Goal: Task Accomplishment & Management: Use online tool/utility

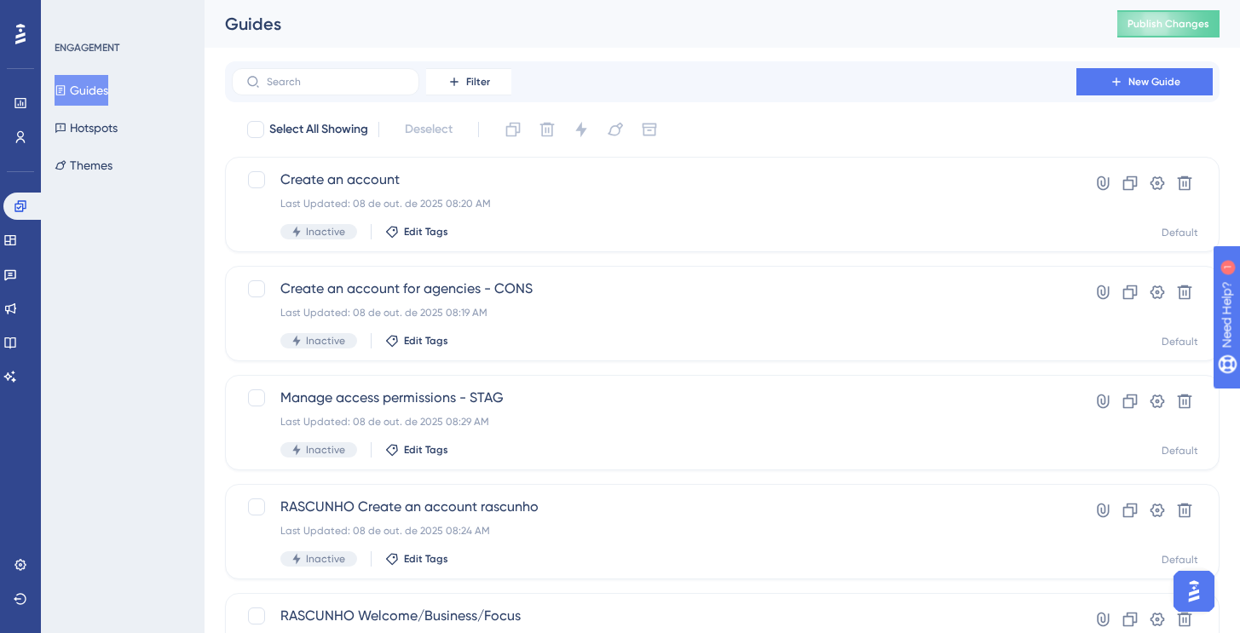
click at [86, 89] on button "Guides" at bounding box center [82, 90] width 54 height 31
click at [1177, 87] on span "New Guide" at bounding box center [1154, 82] width 52 height 14
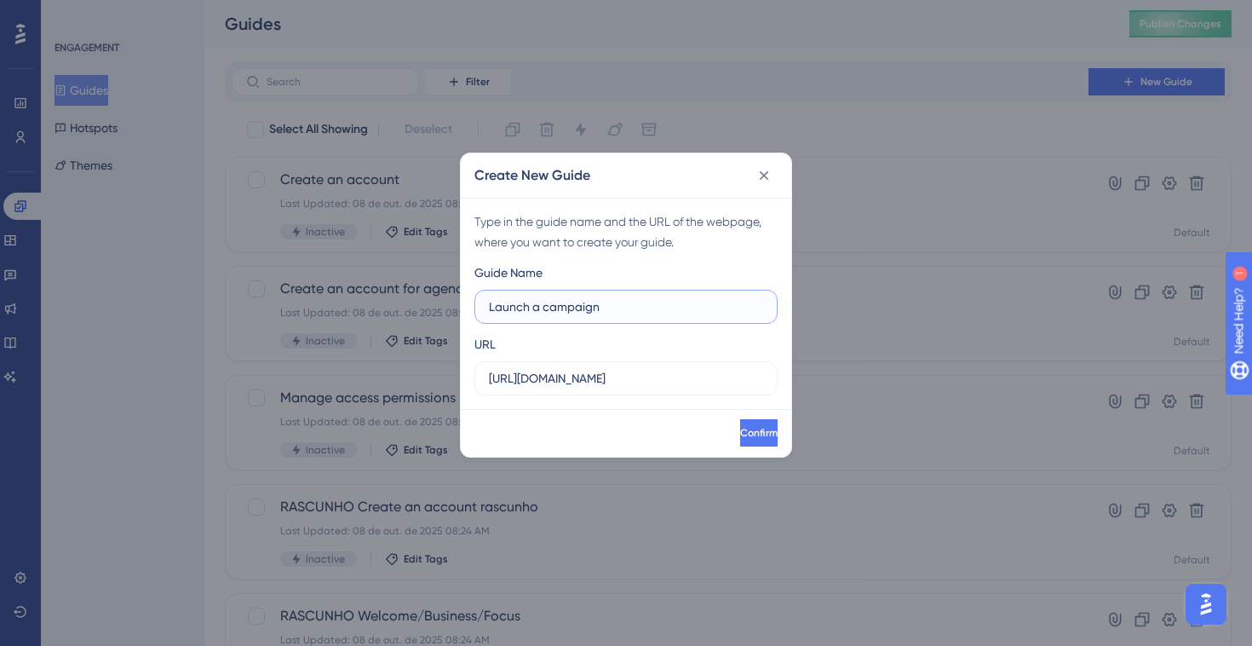
drag, startPoint x: 534, startPoint y: 311, endPoint x: 766, endPoint y: 306, distance: 231.8
click at [766, 307] on label "Launch a campaign" at bounding box center [626, 307] width 303 height 34
type input "Launch your first campaign"
drag, startPoint x: 581, startPoint y: 381, endPoint x: 623, endPoint y: 382, distance: 41.8
click at [623, 382] on input "https://console.staging.bluems.com" at bounding box center [626, 378] width 274 height 19
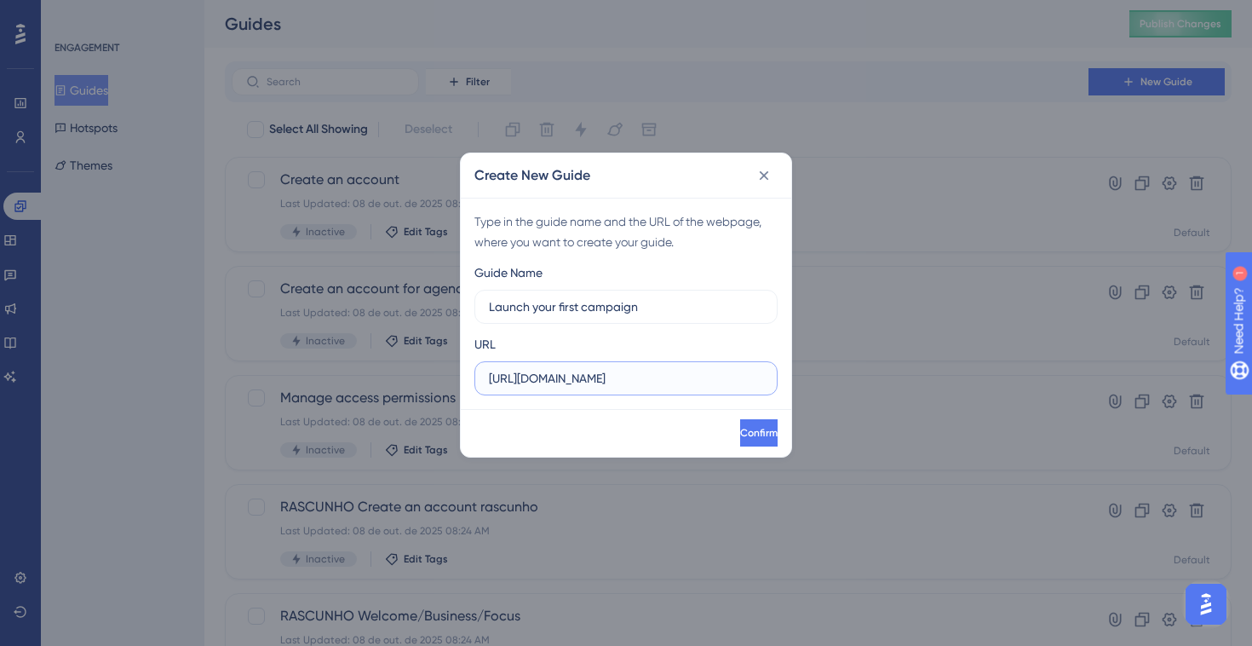
type input "https://console.bluems.com"
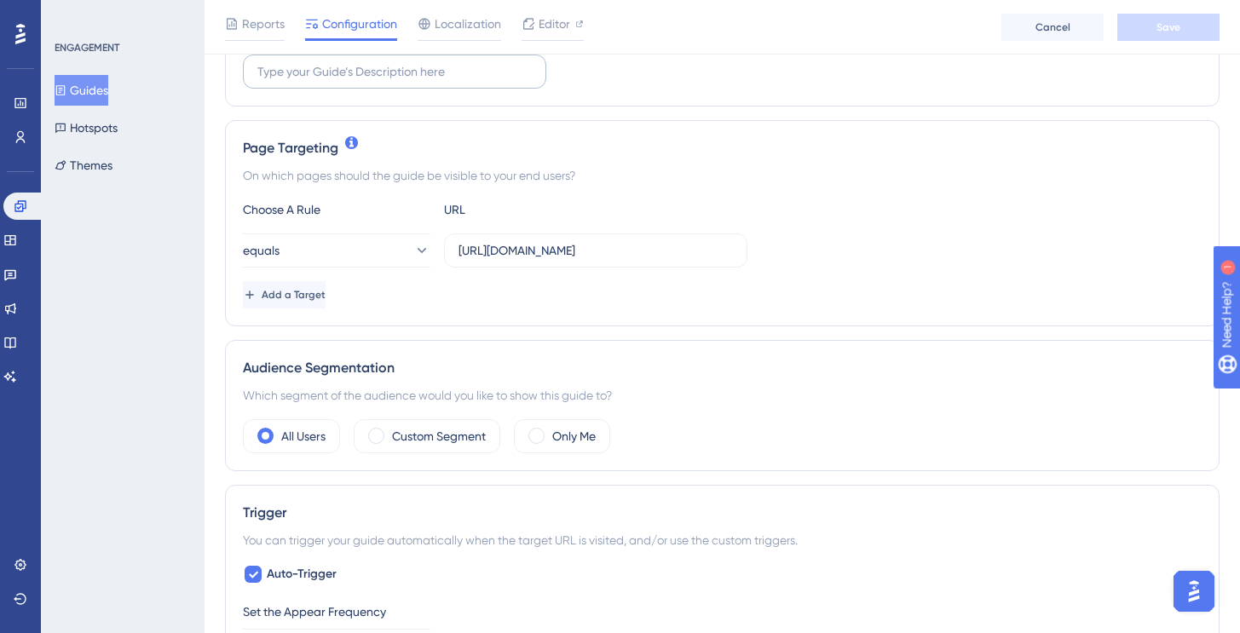
scroll to position [492, 0]
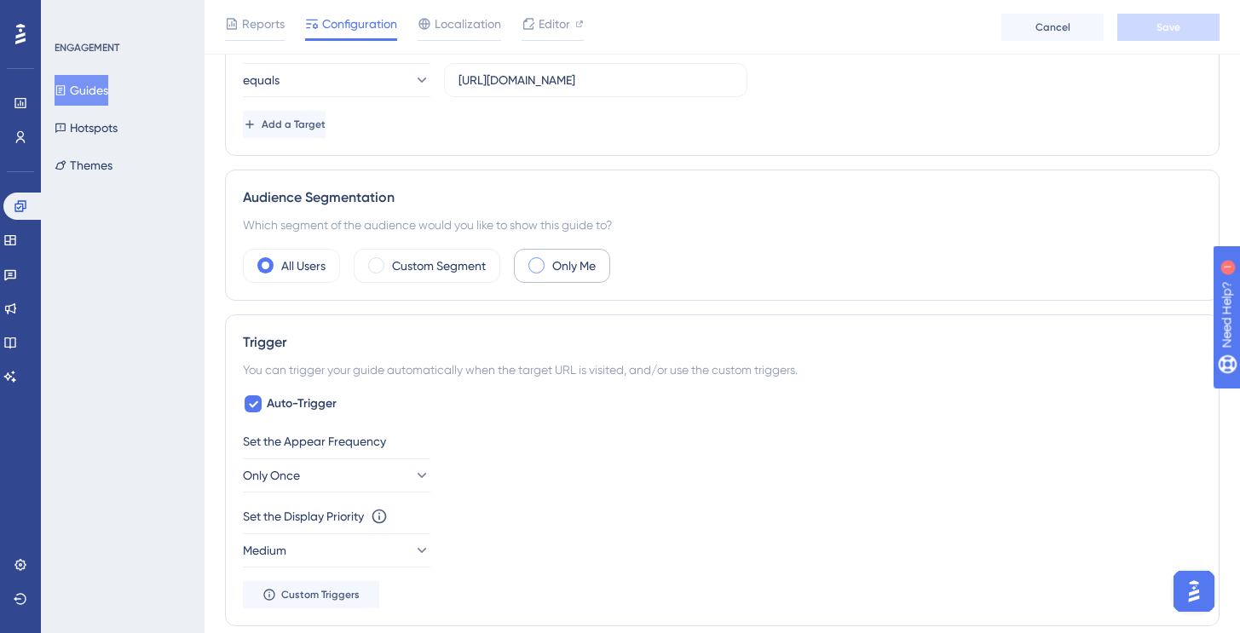
click at [539, 264] on span at bounding box center [536, 265] width 16 height 16
click at [549, 260] on input "radio" at bounding box center [549, 260] width 0 height 0
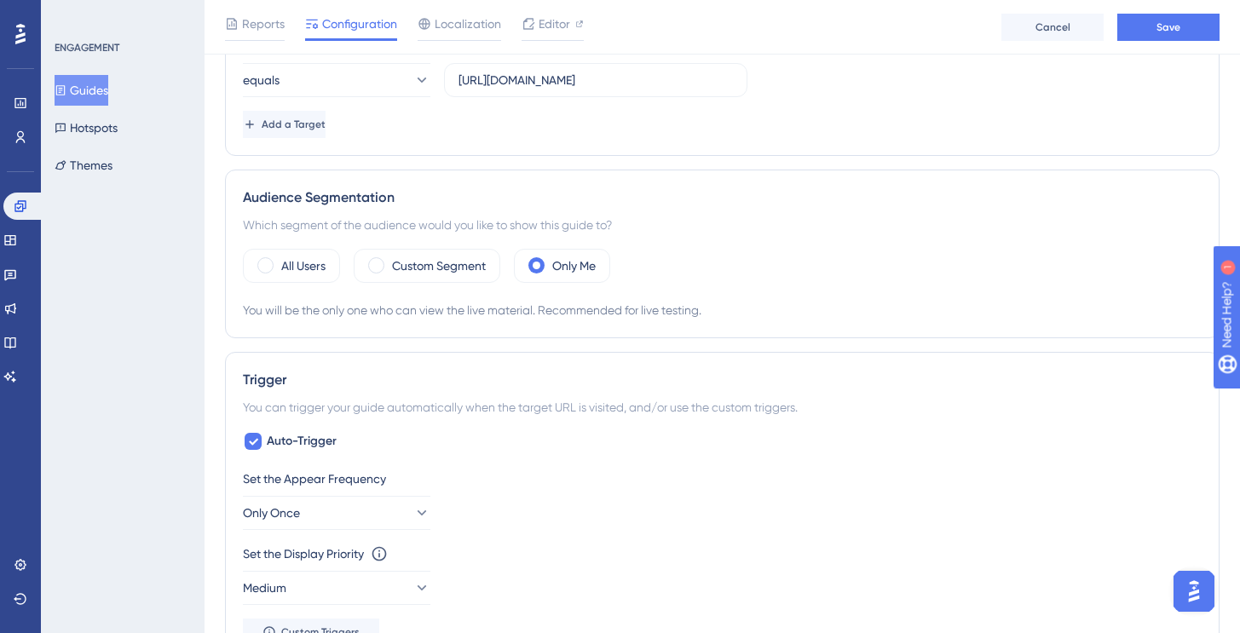
scroll to position [0, 0]
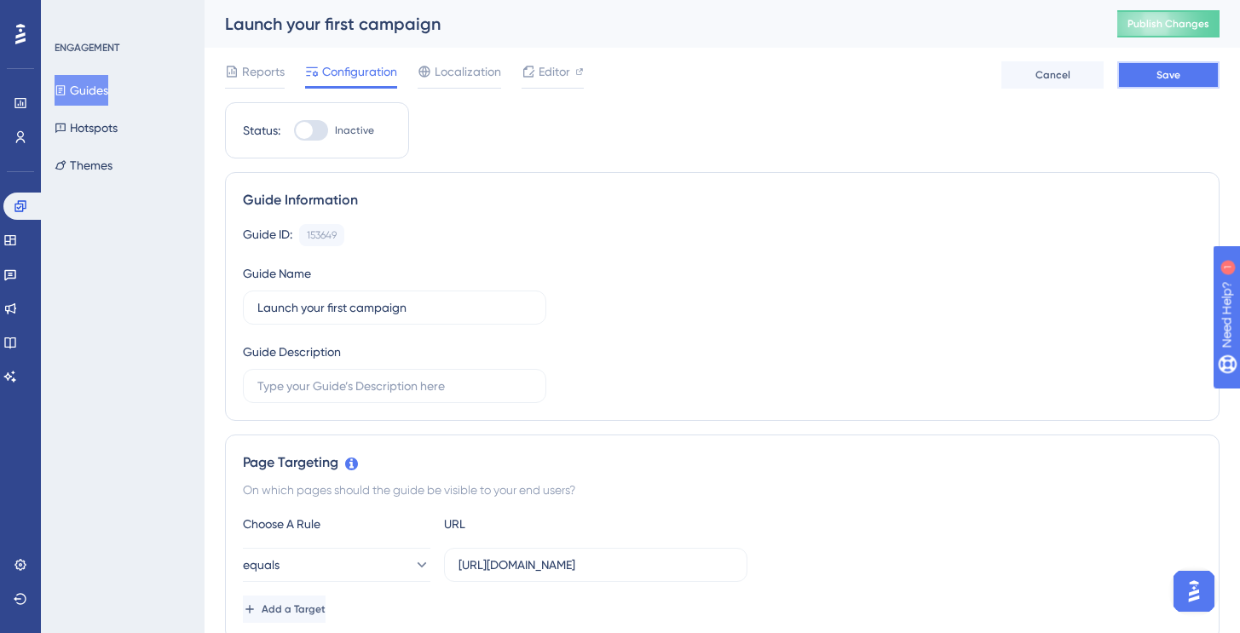
click at [1182, 83] on button "Save" at bounding box center [1168, 74] width 102 height 27
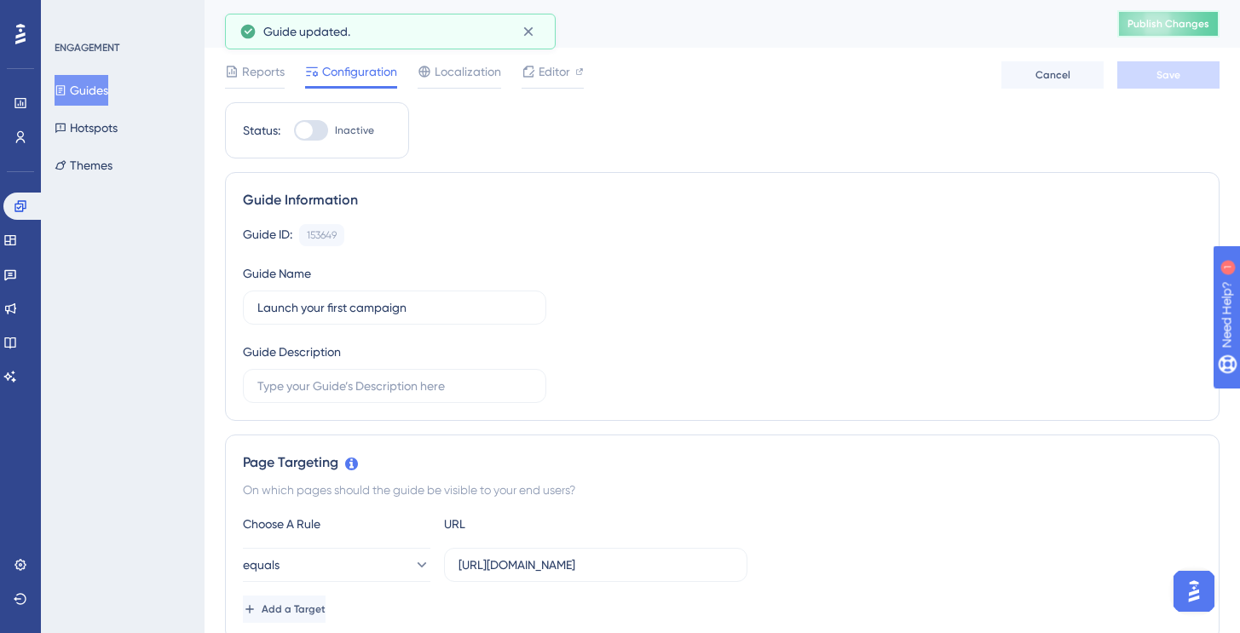
click at [1167, 36] on button "Publish Changes" at bounding box center [1168, 23] width 102 height 27
